Goal: Information Seeking & Learning: Understand process/instructions

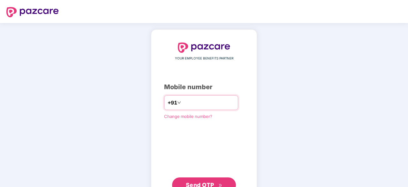
type input "**********"
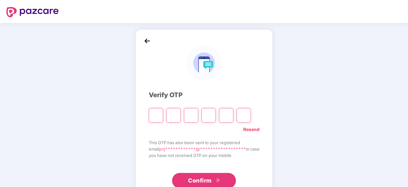
type input "*"
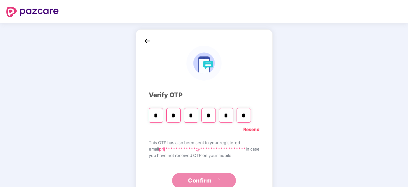
type input "*"
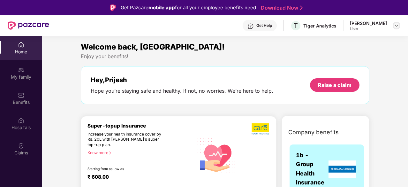
click at [396, 26] on img at bounding box center [396, 25] width 5 height 5
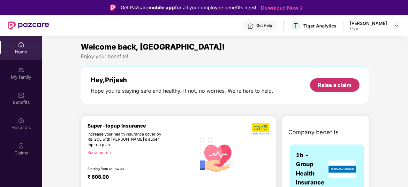
click at [329, 88] on div "Raise a claim" at bounding box center [334, 84] width 49 height 13
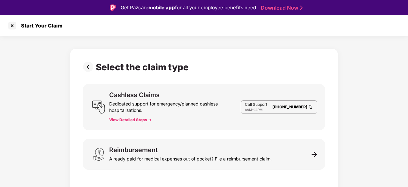
scroll to position [15, 0]
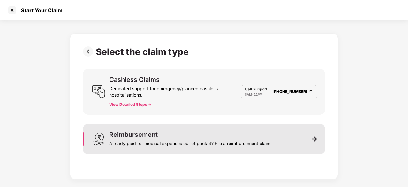
click at [315, 139] on img at bounding box center [314, 139] width 6 height 6
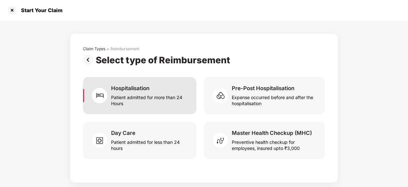
click at [140, 88] on div "Hospitalisation" at bounding box center [130, 88] width 38 height 7
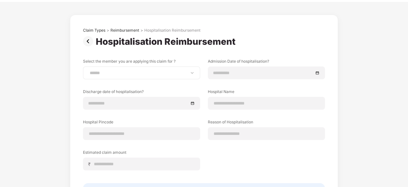
scroll to position [18, 0]
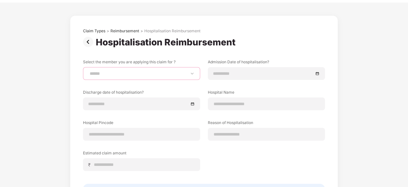
click at [142, 76] on select "**********" at bounding box center [141, 73] width 106 height 5
select select "**********"
click at [88, 71] on select "**********" at bounding box center [141, 73] width 106 height 5
click at [90, 43] on img at bounding box center [89, 42] width 13 height 10
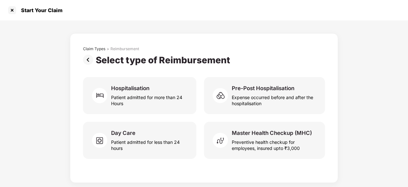
click at [89, 56] on img at bounding box center [89, 60] width 13 height 10
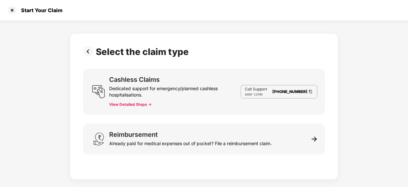
click at [89, 56] on div "Select the claim type" at bounding box center [137, 51] width 108 height 11
click at [87, 53] on img at bounding box center [89, 51] width 13 height 10
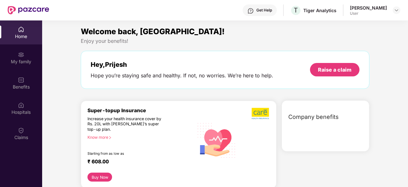
scroll to position [36, 0]
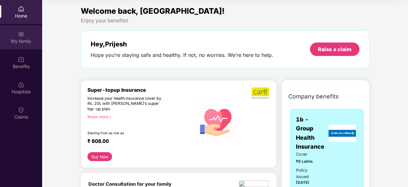
click at [23, 40] on div "My family" at bounding box center [21, 41] width 42 height 6
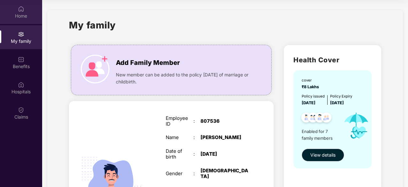
click at [28, 15] on div "Home" at bounding box center [21, 16] width 42 height 6
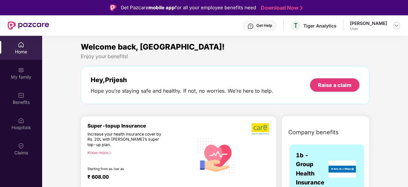
click at [396, 26] on img at bounding box center [396, 25] width 5 height 5
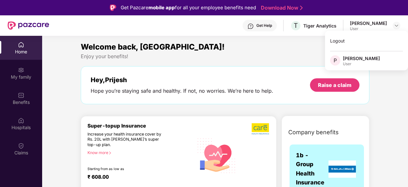
click at [307, 41] on div "Welcome back, [GEOGRAPHIC_DATA]!" at bounding box center [225, 47] width 288 height 12
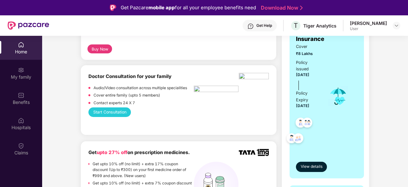
scroll to position [151, 0]
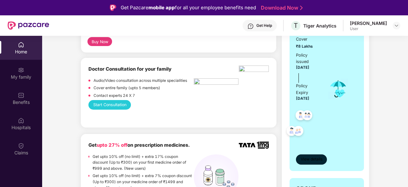
click at [309, 157] on span "View details" at bounding box center [312, 159] width 22 height 6
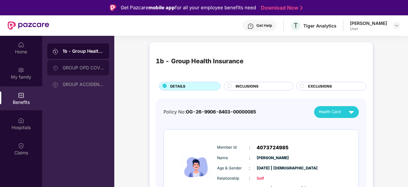
click at [79, 71] on div "GROUP OPD COVER" at bounding box center [78, 67] width 62 height 15
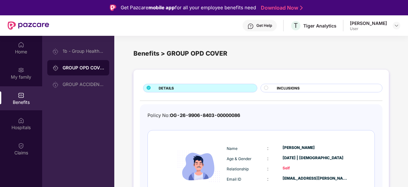
scroll to position [4, 0]
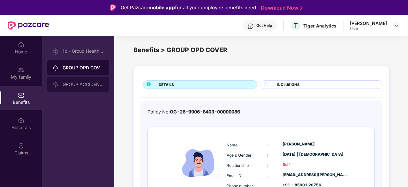
click at [88, 83] on div "GROUP ACCIDENTAL INSURANCE" at bounding box center [83, 84] width 41 height 5
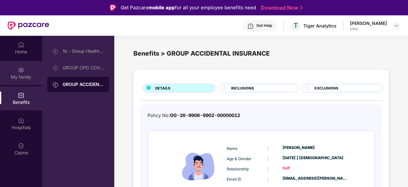
click at [26, 73] on div "My family" at bounding box center [21, 73] width 42 height 24
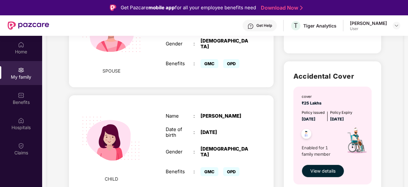
scroll to position [337, 0]
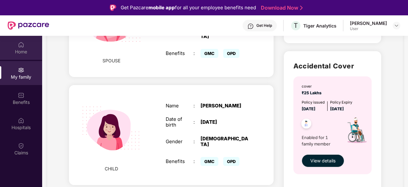
click at [6, 43] on div "Home" at bounding box center [21, 48] width 42 height 24
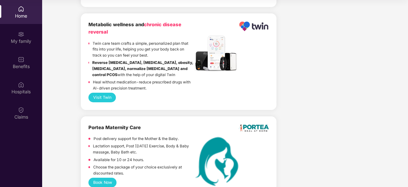
scroll to position [1464, 0]
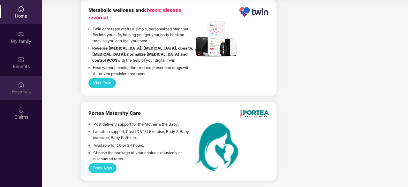
click at [15, 93] on div "Hospitals" at bounding box center [21, 91] width 42 height 6
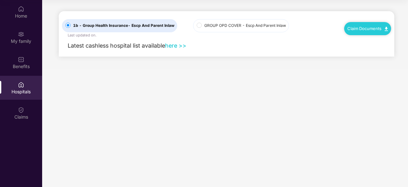
click at [379, 31] on div "Claim Documents" at bounding box center [367, 28] width 47 height 13
click at [386, 28] on img at bounding box center [386, 29] width 3 height 4
click at [386, 29] on img at bounding box center [386, 29] width 3 height 4
click at [384, 37] on link "Claim Form" at bounding box center [369, 40] width 41 height 14
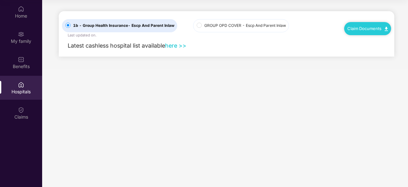
click at [385, 27] on img at bounding box center [386, 29] width 3 height 4
click at [380, 54] on link "Claim Process" at bounding box center [369, 53] width 41 height 14
